Goal: Task Accomplishment & Management: Manage account settings

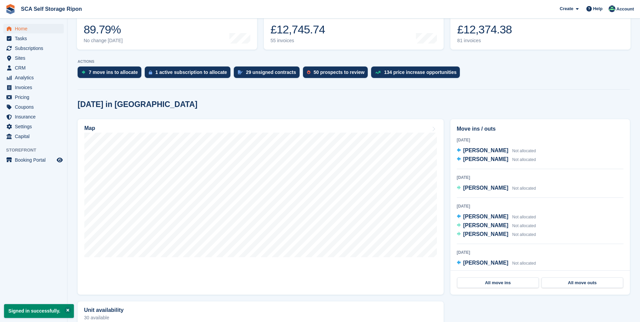
scroll to position [101, 0]
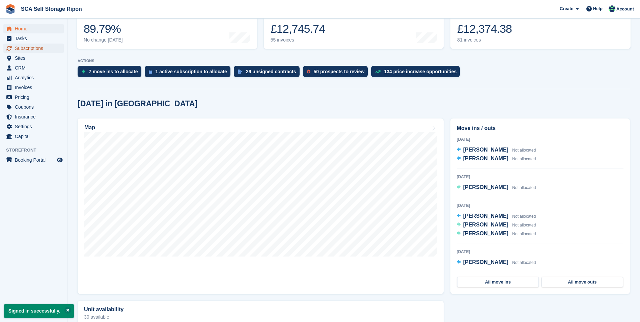
click at [44, 52] on span "Subscriptions" at bounding box center [35, 48] width 40 height 9
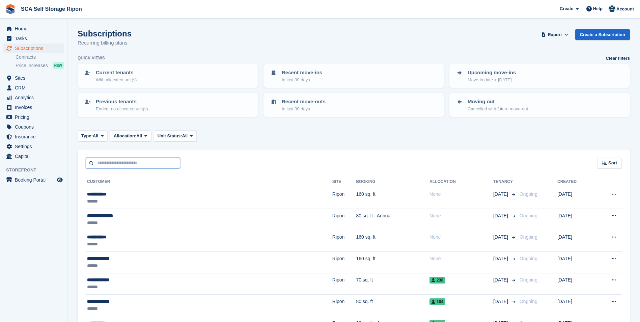
click at [131, 165] on input "text" at bounding box center [133, 163] width 94 height 11
type input "*****"
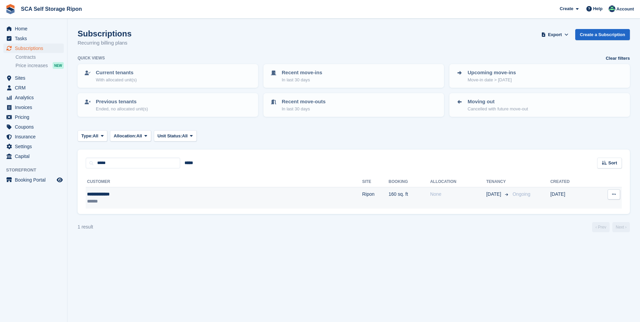
click at [164, 202] on div "******" at bounding box center [151, 201] width 128 height 7
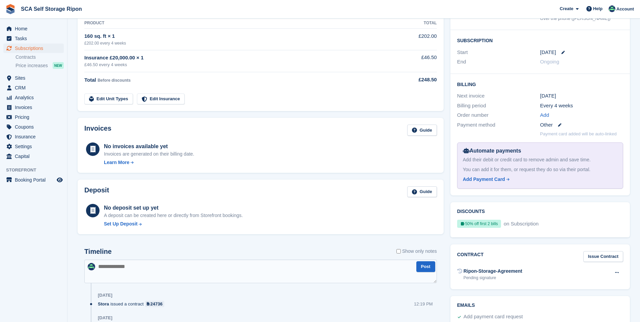
scroll to position [37, 0]
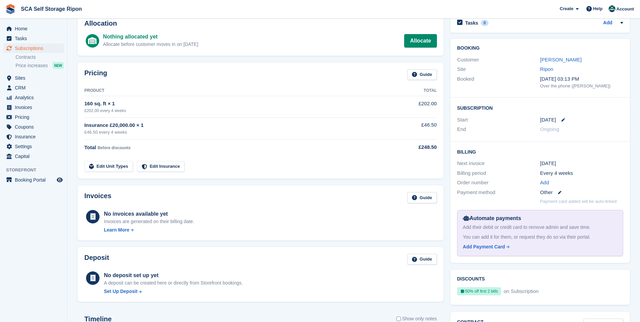
click at [376, 177] on div "Pricing Guide Product Total 160 sq. ft × 1 £202.00 every 4 weeks £202.00 Insura…" at bounding box center [261, 120] width 366 height 116
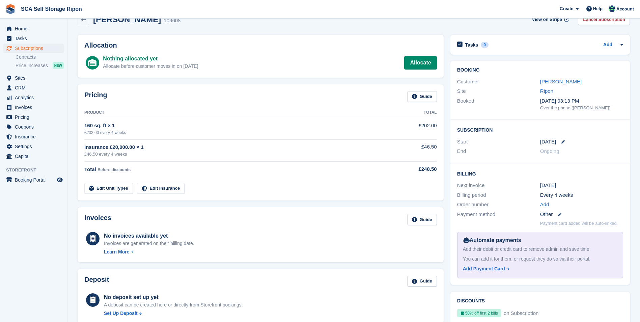
scroll to position [0, 0]
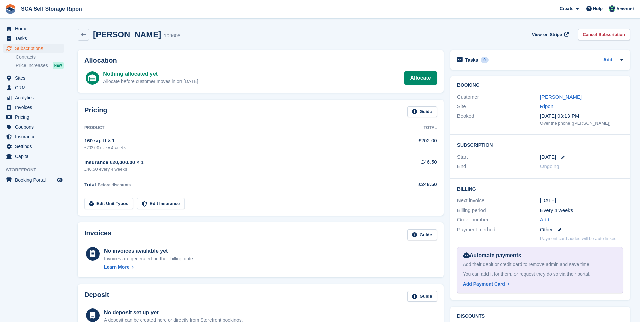
click at [565, 156] on div "13 Oct" at bounding box center [581, 157] width 83 height 8
click at [562, 155] on icon at bounding box center [563, 156] width 3 height 3
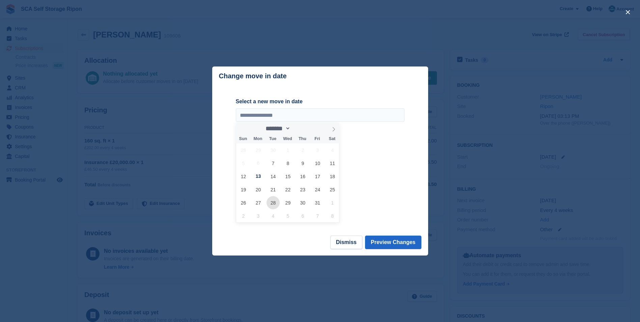
click at [276, 200] on span "28" at bounding box center [273, 202] width 13 height 13
type input "**********"
click at [382, 188] on div "**********" at bounding box center [320, 160] width 169 height 125
click at [406, 246] on button "Preview Changes" at bounding box center [393, 242] width 56 height 13
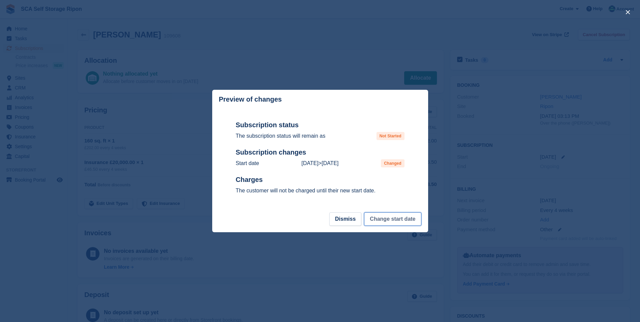
click at [396, 223] on button "Change start date" at bounding box center [392, 218] width 57 height 13
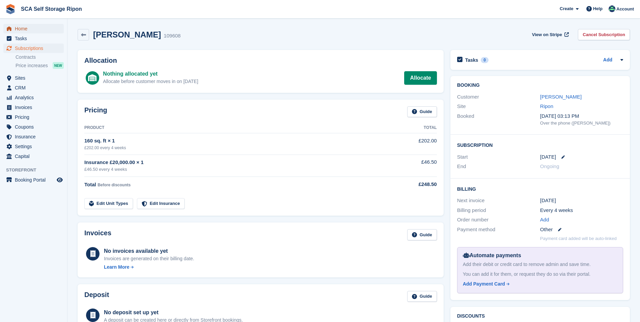
click at [34, 28] on span "Home" at bounding box center [35, 28] width 40 height 9
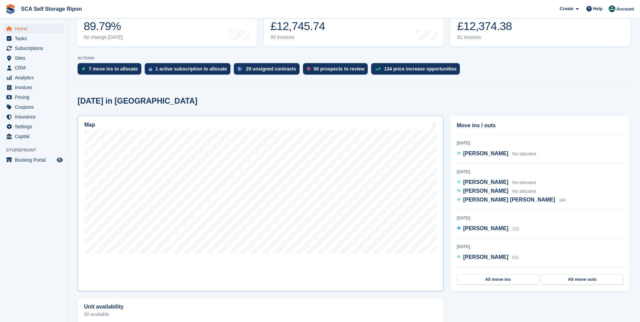
scroll to position [34, 0]
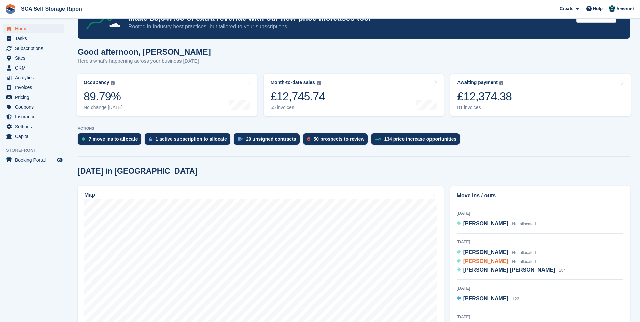
click at [487, 262] on span "[PERSON_NAME]" at bounding box center [485, 261] width 45 height 6
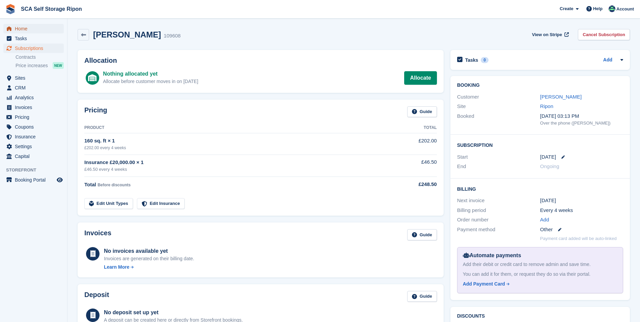
click at [36, 29] on span "Home" at bounding box center [35, 28] width 40 height 9
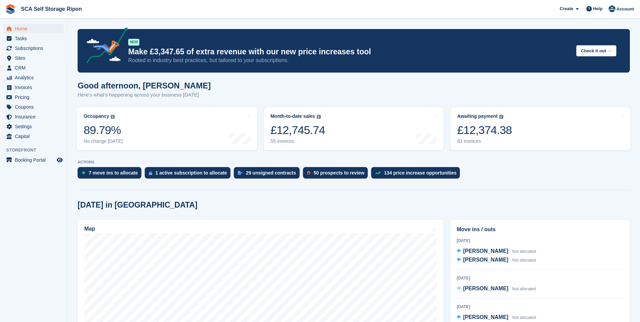
click at [615, 17] on div "Create Subscription Invoice Contact Deal Discount Page Help Chat Support Submit…" at bounding box center [597, 9] width 81 height 18
click at [616, 10] on img at bounding box center [612, 8] width 7 height 7
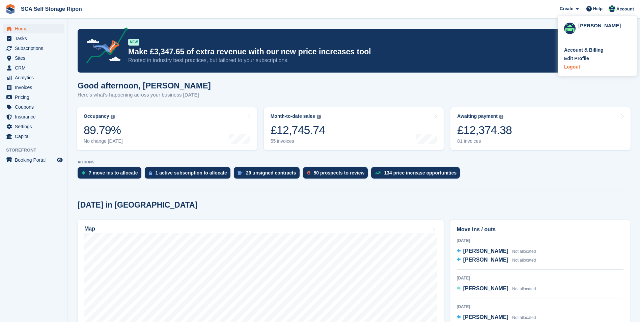
click at [571, 69] on div "Logout" at bounding box center [572, 66] width 16 height 7
